Goal: Use online tool/utility: Use online tool/utility

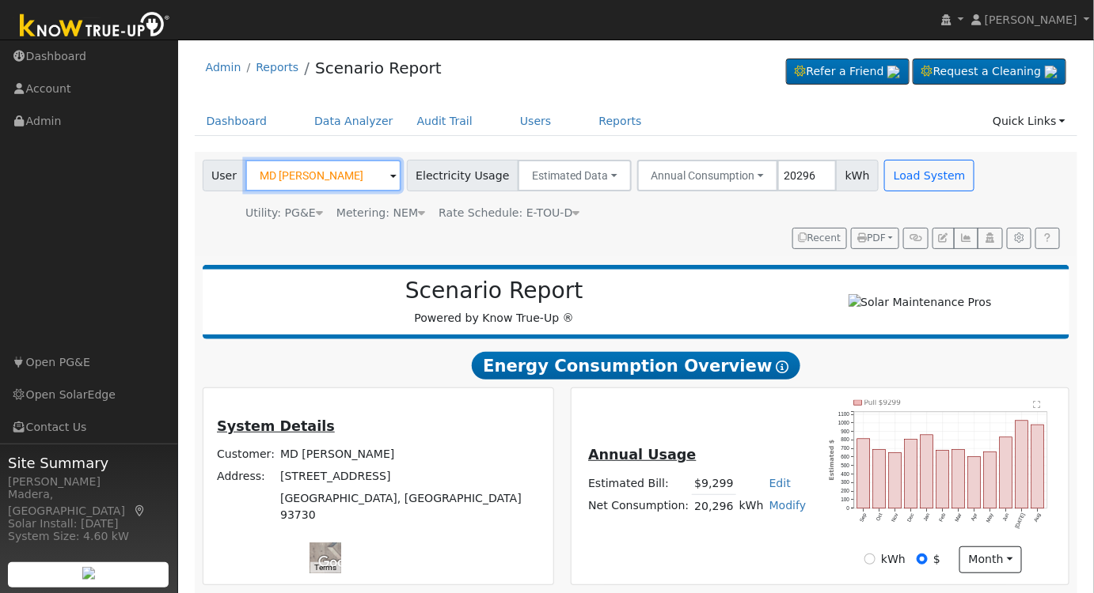
click at [311, 177] on input "MD [PERSON_NAME]" at bounding box center [323, 176] width 156 height 32
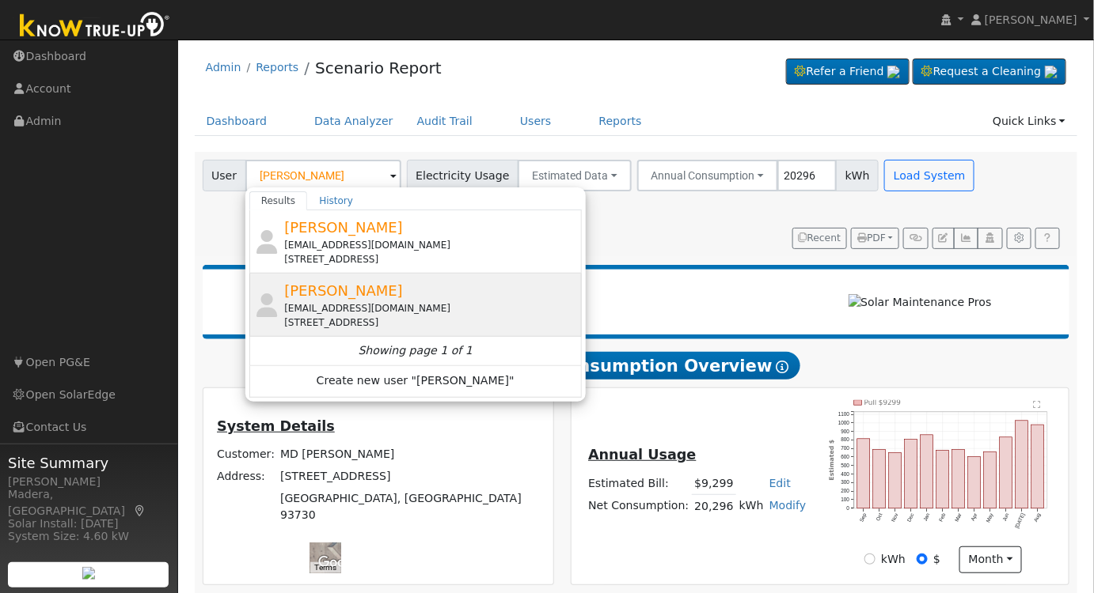
click at [423, 307] on div "[EMAIL_ADDRESS][DOMAIN_NAME]" at bounding box center [431, 308] width 294 height 14
type input "[PERSON_NAME]"
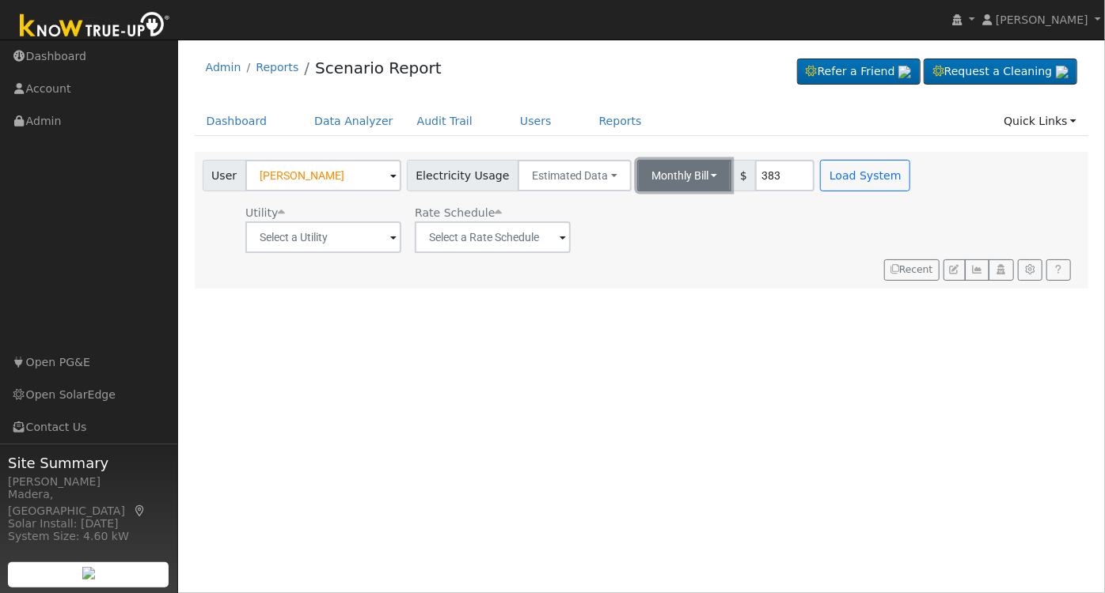
click at [650, 173] on button "Monthly Bill" at bounding box center [684, 176] width 95 height 32
click at [623, 205] on link "Annual Consumption" at bounding box center [662, 210] width 138 height 22
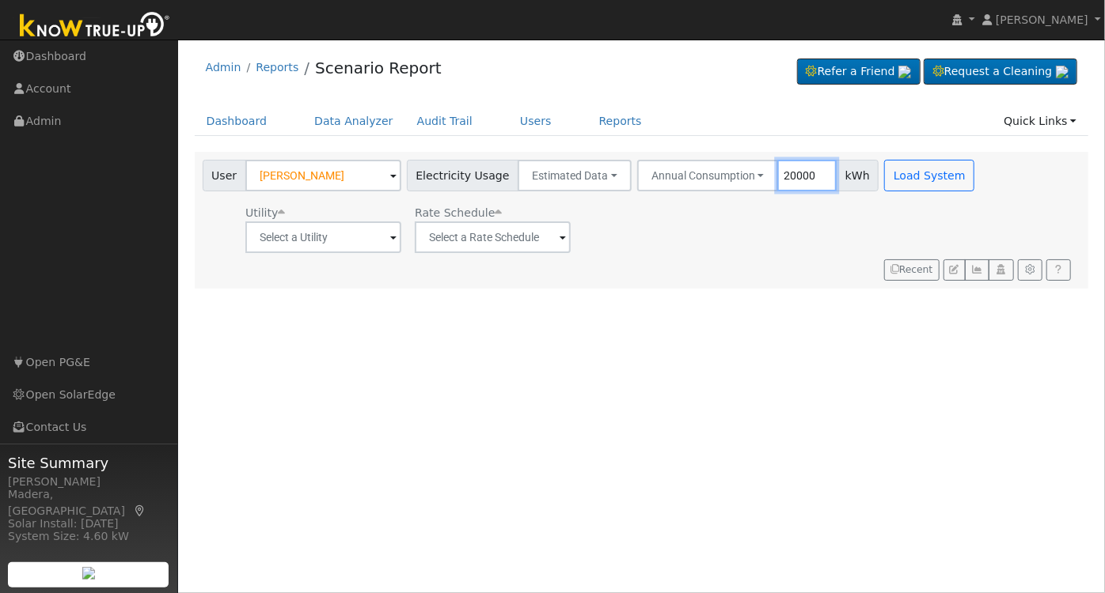
type input "20000"
click at [771, 219] on div "Utility Rate Schedule" at bounding box center [590, 226] width 782 height 54
click at [345, 243] on input "text" at bounding box center [323, 238] width 156 height 32
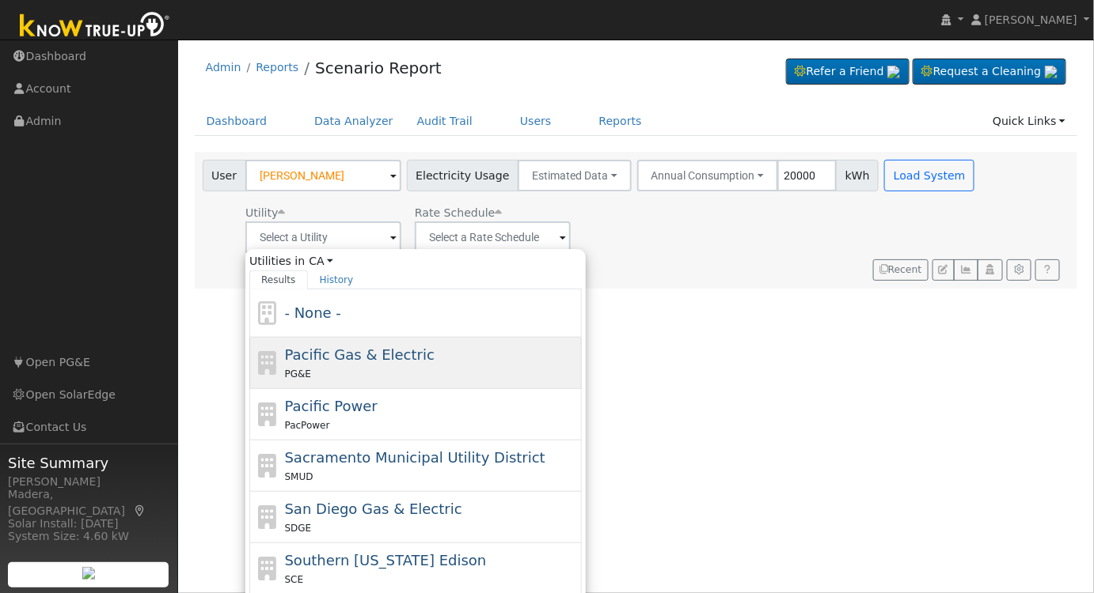
click at [340, 366] on div "PG&E" at bounding box center [432, 374] width 294 height 17
type input "Pacific Gas & Electric"
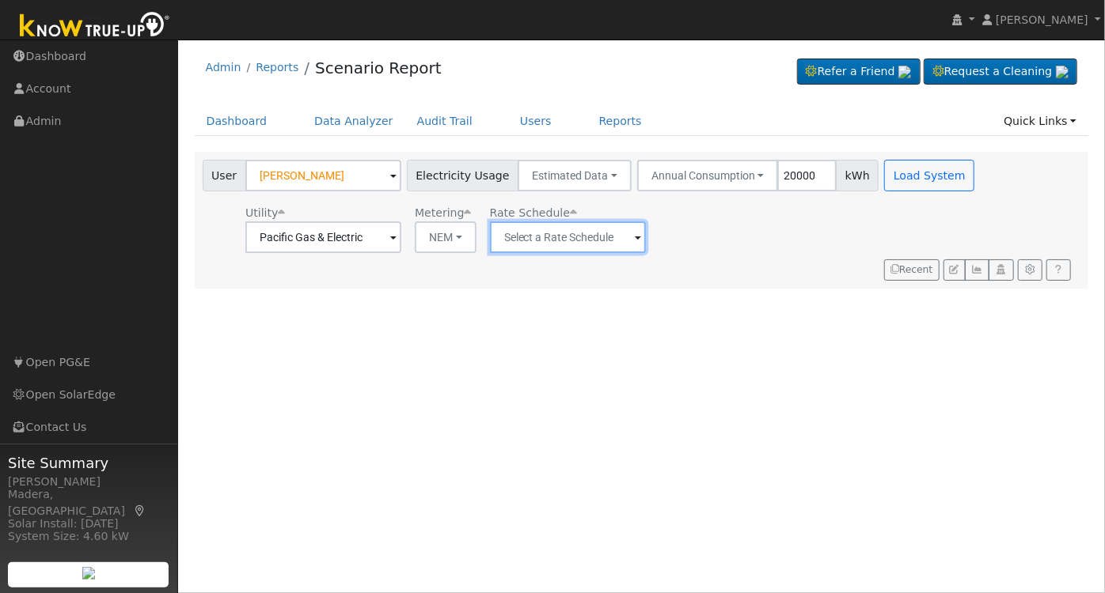
click at [519, 238] on input "text" at bounding box center [568, 238] width 156 height 32
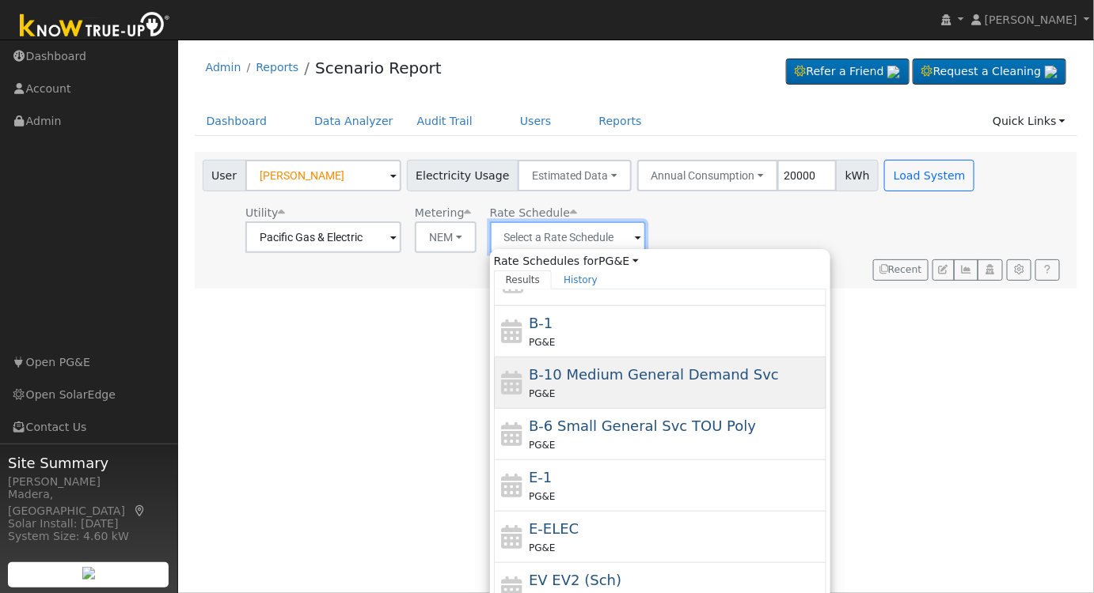
scroll to position [171, 0]
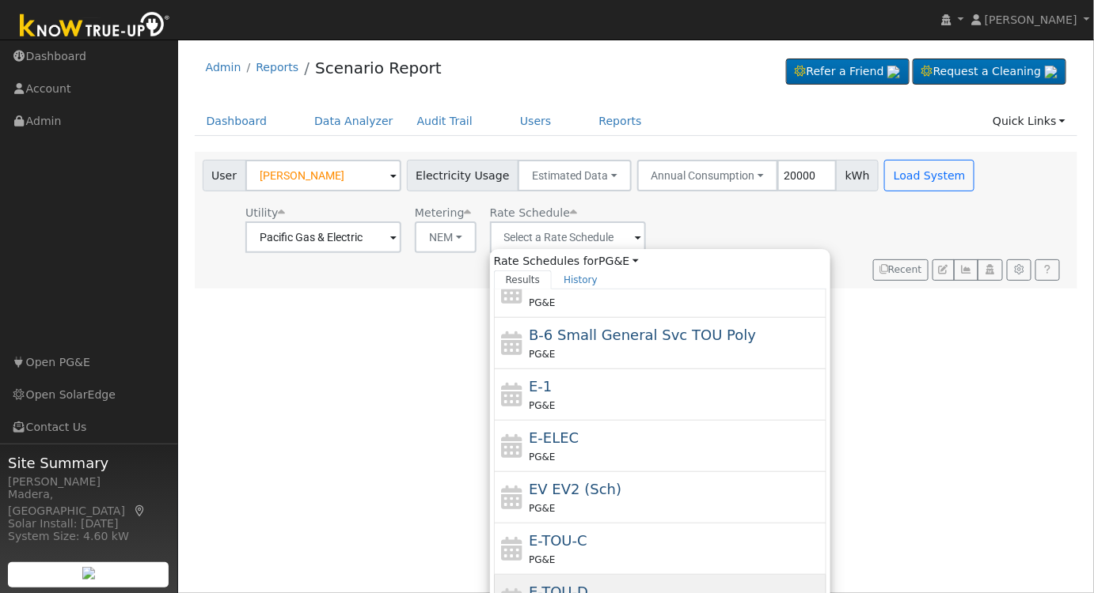
click at [586, 582] on div "E-TOU-D PG&E" at bounding box center [676, 601] width 294 height 38
type input "E-TOU-D"
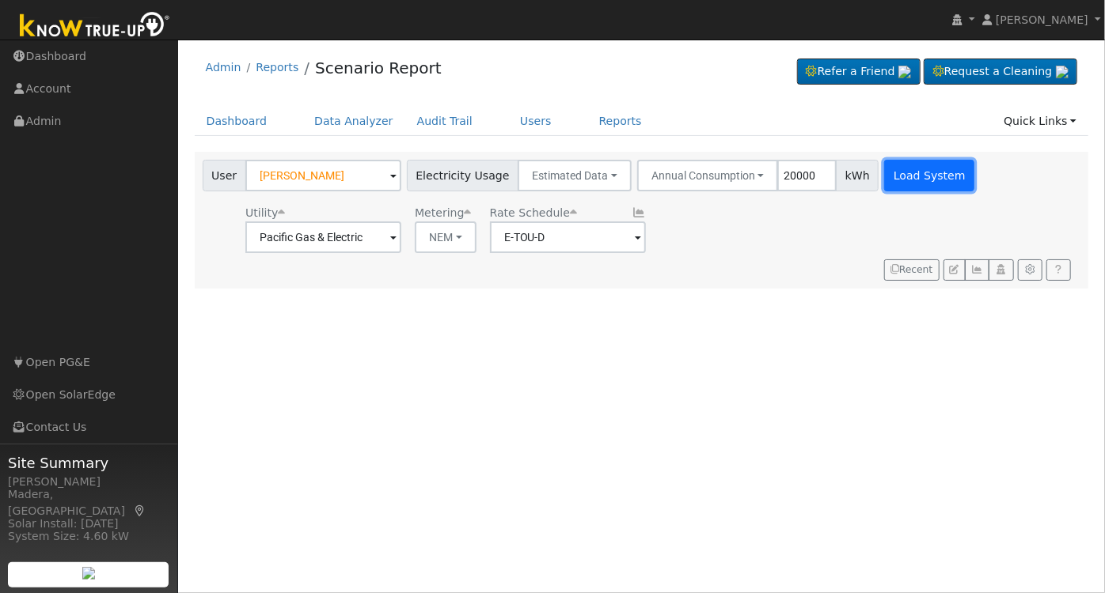
click at [909, 173] on button "Load System" at bounding box center [929, 176] width 90 height 32
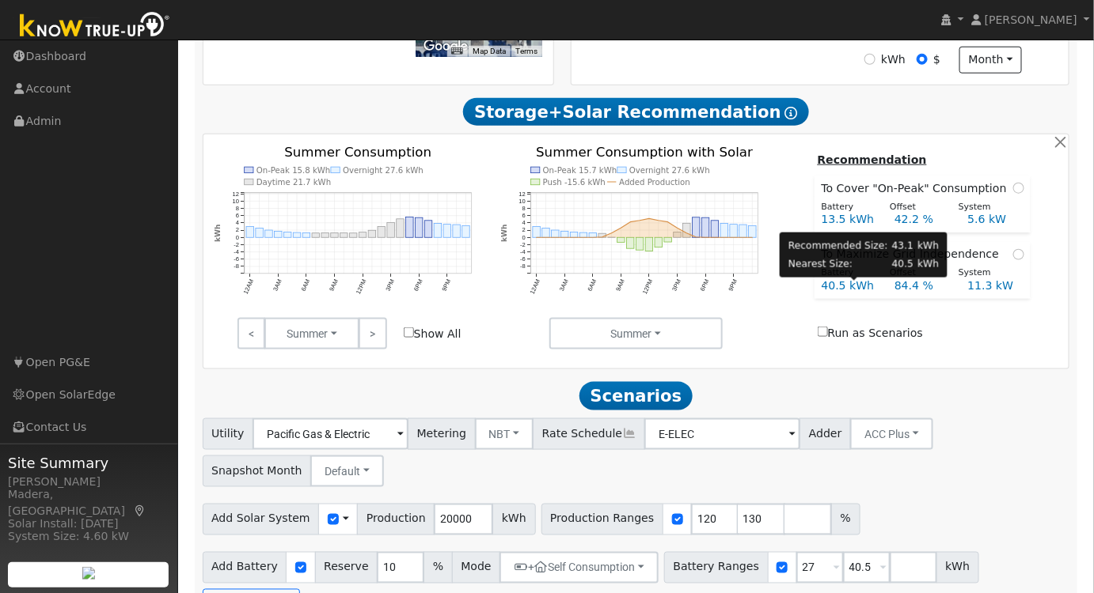
scroll to position [512, 0]
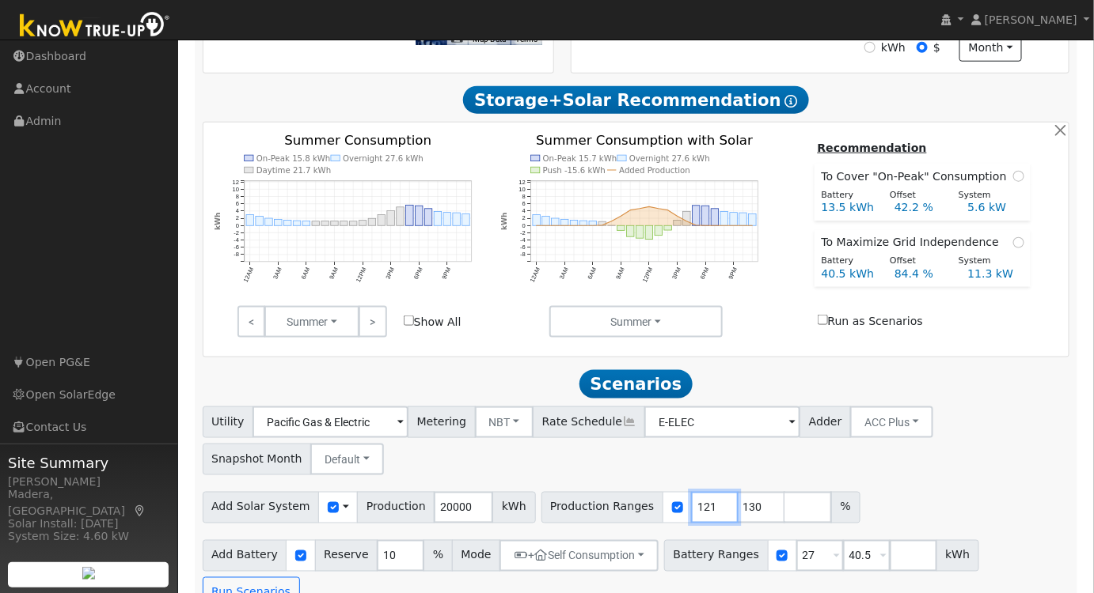
click at [691, 508] on input "121" at bounding box center [714, 508] width 47 height 32
click at [691, 508] on input "122" at bounding box center [714, 508] width 47 height 32
click at [691, 509] on input "123" at bounding box center [714, 508] width 47 height 32
click at [691, 509] on input "124" at bounding box center [714, 508] width 47 height 32
type input "125"
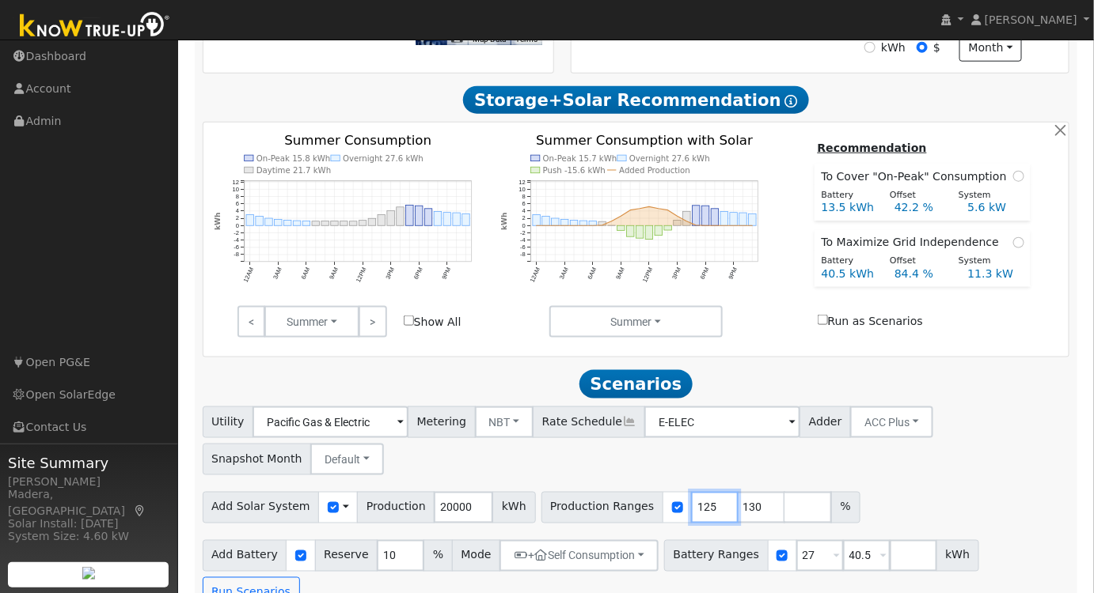
click at [691, 509] on input "125" at bounding box center [714, 508] width 47 height 32
drag, startPoint x: 728, startPoint y: 512, endPoint x: 616, endPoint y: 513, distance: 111.6
click at [616, 513] on div "Production Ranges 125 130 %" at bounding box center [700, 508] width 319 height 32
drag, startPoint x: 845, startPoint y: 562, endPoint x: 623, endPoint y: 540, distance: 223.4
click at [619, 543] on div "Add Battery Reserve 10 % Mode + Self Consumption Self Consumption Peak Savings …" at bounding box center [635, 572] width 873 height 74
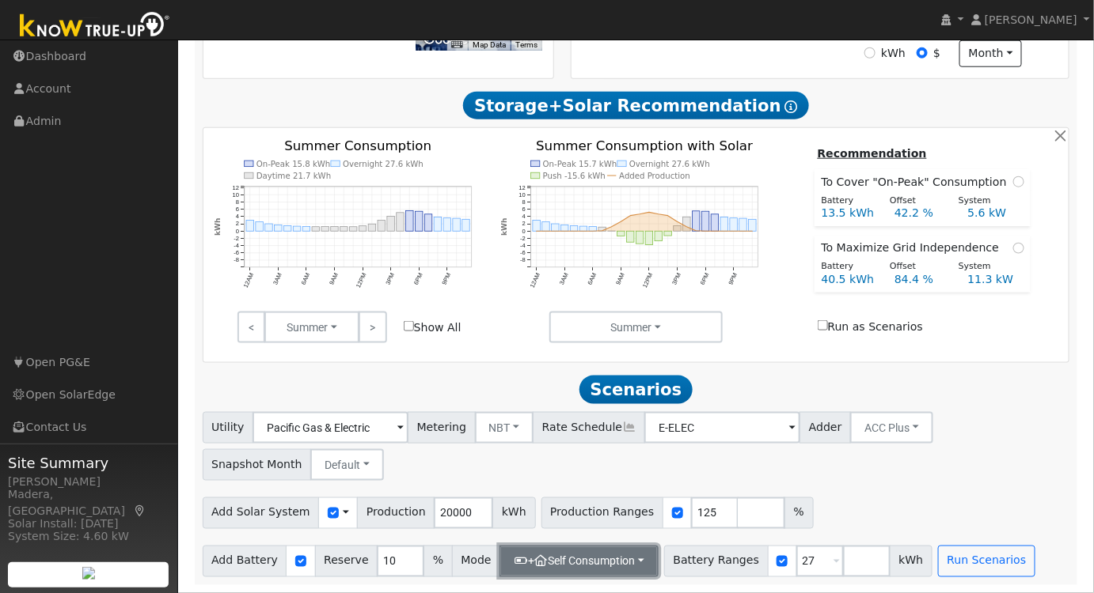
click at [579, 567] on button "+ Self Consumption" at bounding box center [578, 562] width 159 height 32
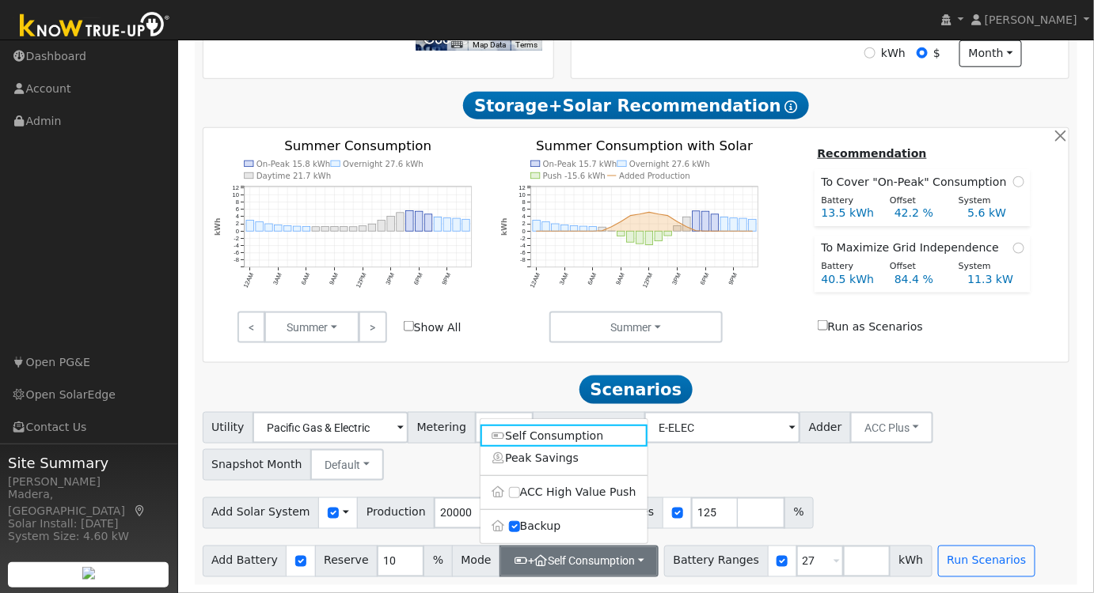
click at [879, 496] on div "Add Solar System Use CSV Data Production 20000 kWh Production Ranges 125 %" at bounding box center [635, 510] width 873 height 37
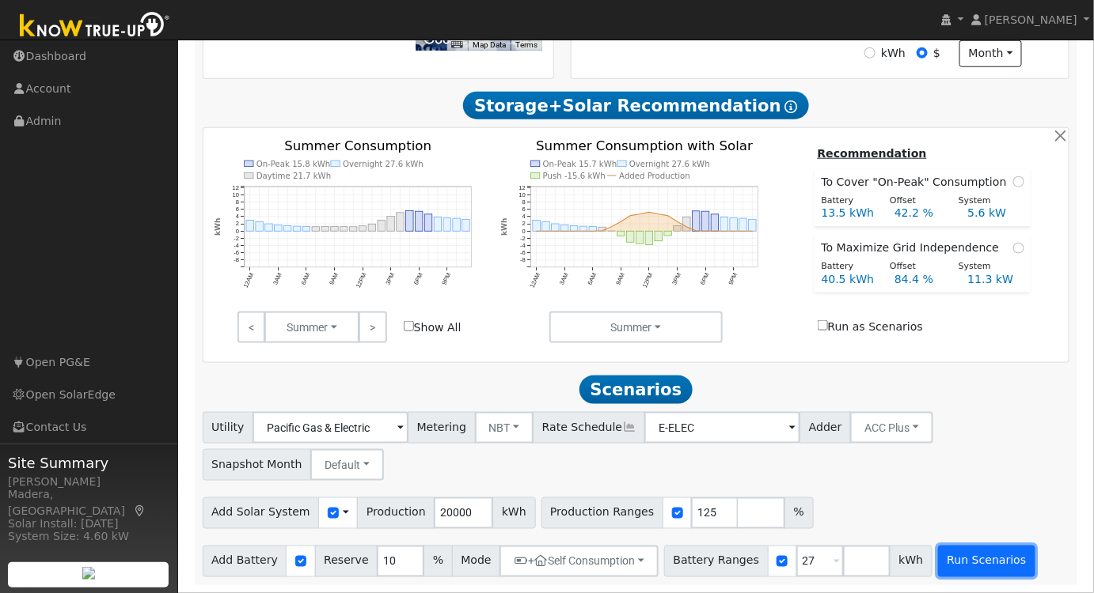
click at [945, 560] on button "Run Scenarios" at bounding box center [986, 562] width 97 height 32
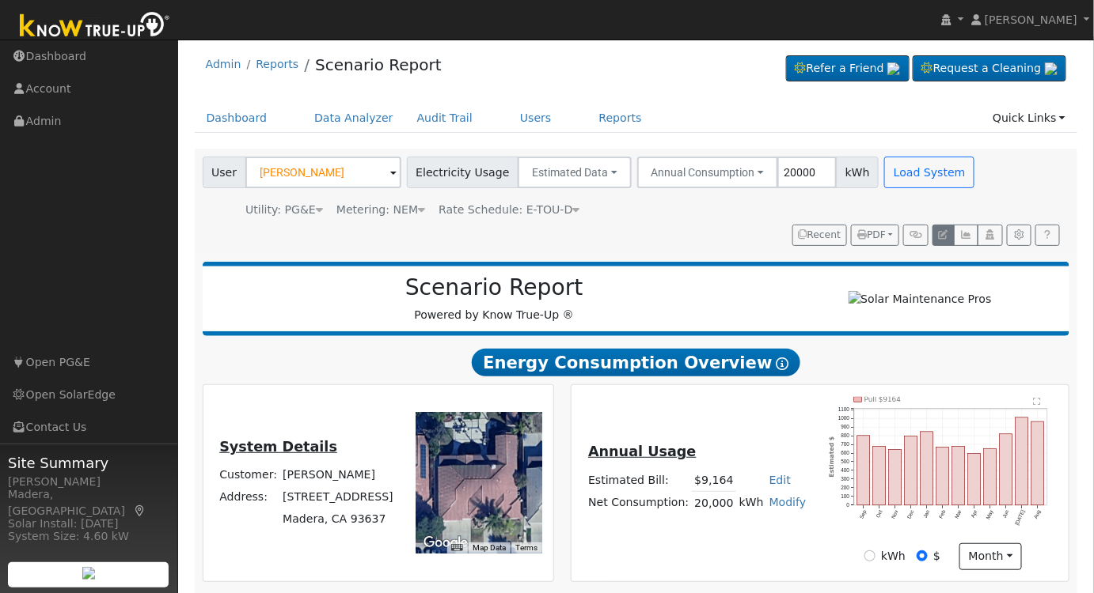
scroll to position [0, 0]
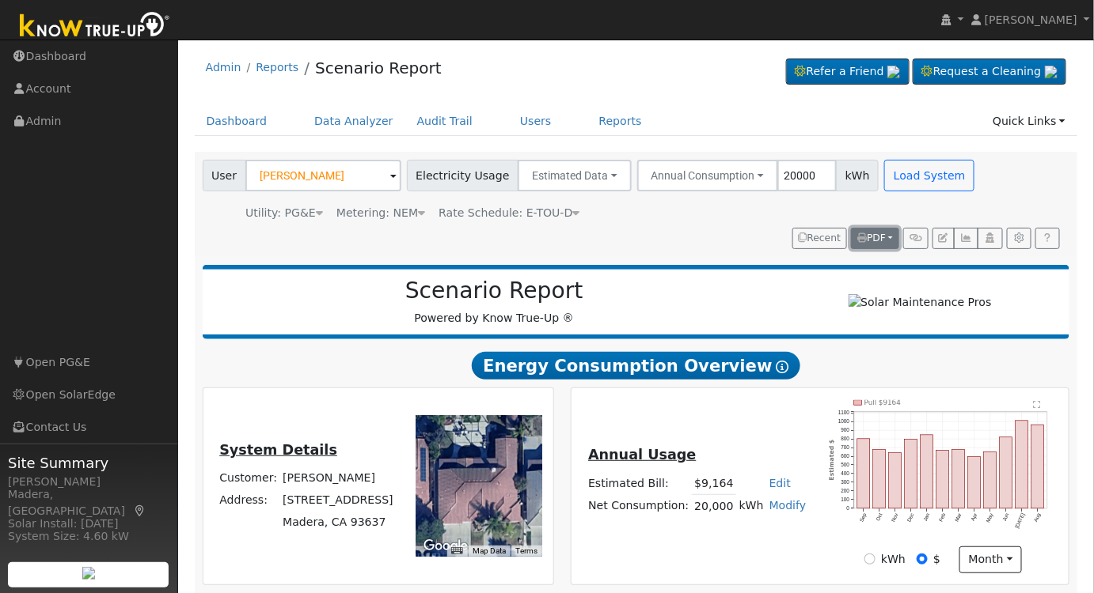
click at [876, 235] on span "PDF" at bounding box center [871, 238] width 28 height 11
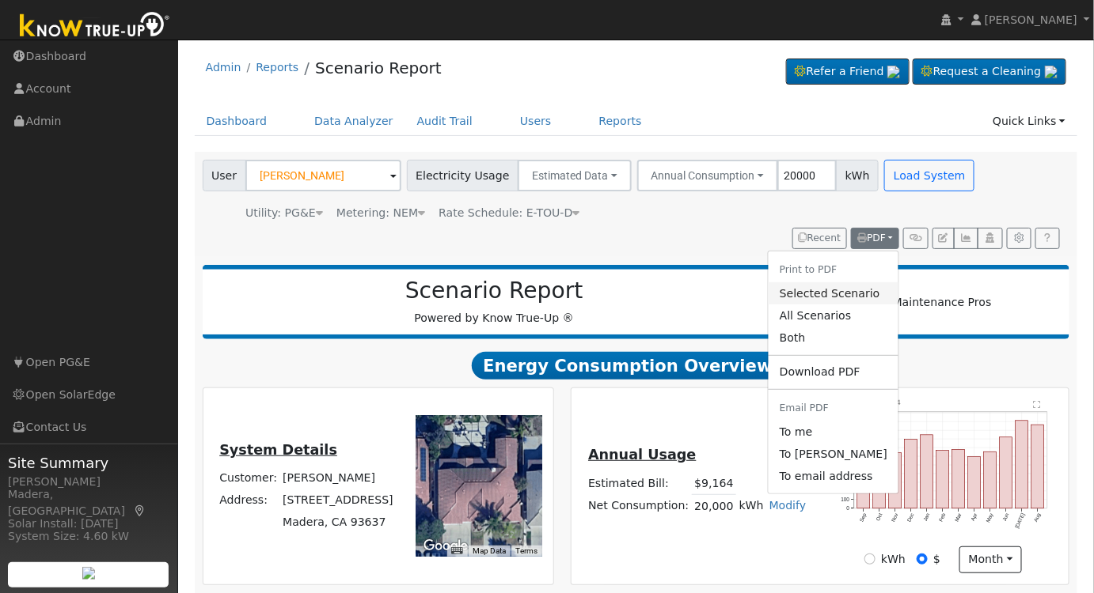
click at [825, 297] on link "Selected Scenario" at bounding box center [833, 293] width 130 height 22
